Goal: Find specific page/section: Find specific page/section

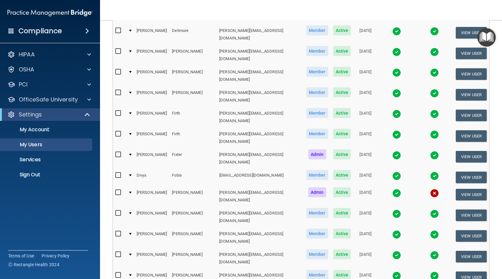
scroll to position [339, 0]
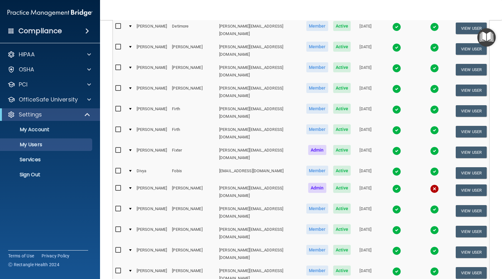
click at [132, 181] on td at bounding box center [130, 191] width 8 height 21
click at [132, 187] on div at bounding box center [130, 188] width 3 height 2
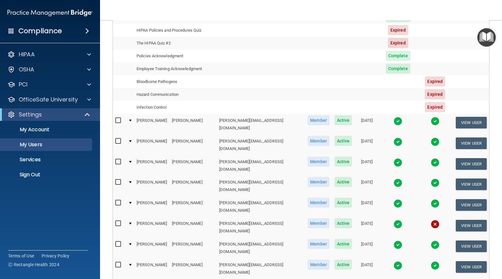
scroll to position [580, 0]
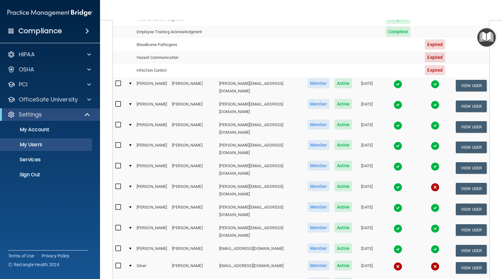
click at [131, 185] on div at bounding box center [130, 186] width 3 height 2
click at [133, 180] on td at bounding box center [130, 190] width 8 height 21
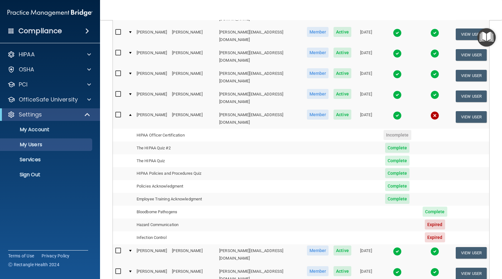
scroll to position [620, 0]
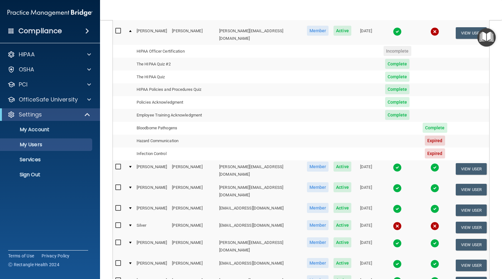
click at [133, 219] on td at bounding box center [130, 227] width 8 height 17
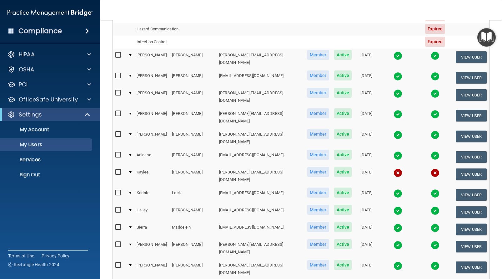
scroll to position [809, 0]
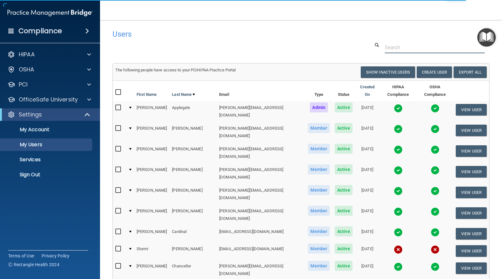
click at [396, 49] on input "text" at bounding box center [435, 48] width 100 height 12
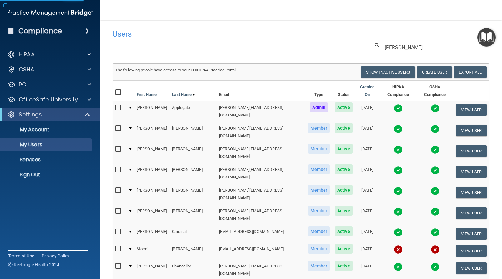
type input "[PERSON_NAME]"
select select "20"
